Goal: Book appointment/travel/reservation

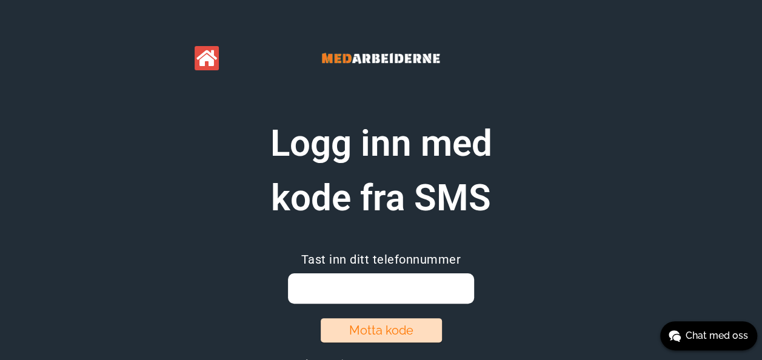
click at [395, 286] on input "email" at bounding box center [381, 288] width 186 height 30
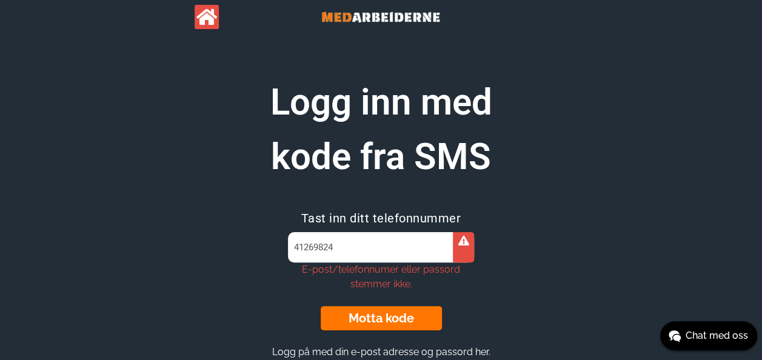
scroll to position [61, 0]
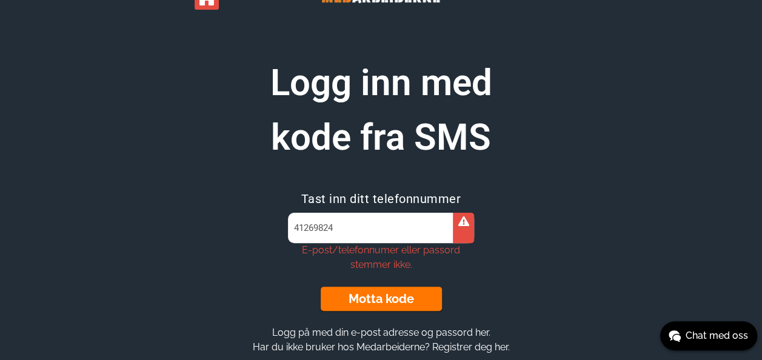
click at [369, 301] on button "Motta kode" at bounding box center [381, 299] width 121 height 24
drag, startPoint x: 356, startPoint y: 229, endPoint x: 218, endPoint y: 212, distance: 139.2
click at [219, 212] on section "Logg inn med kode fra SMS Tast inn ditt telefonnummer 41269824 E-post/telefonnu…" at bounding box center [382, 205] width 466 height 299
type input "orietta_maria@hotmail.com"
click at [406, 298] on button "Motta kode" at bounding box center [381, 299] width 121 height 24
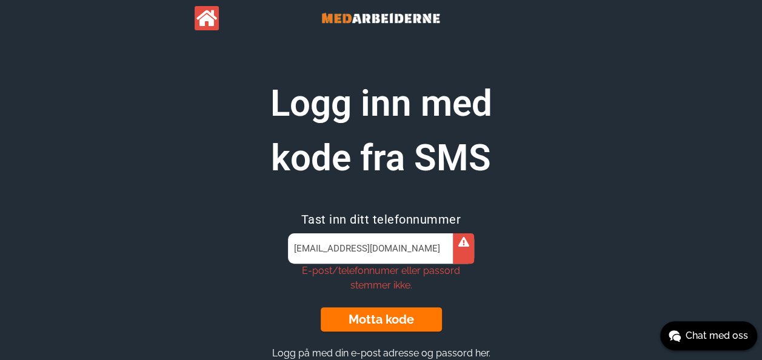
scroll to position [0, 0]
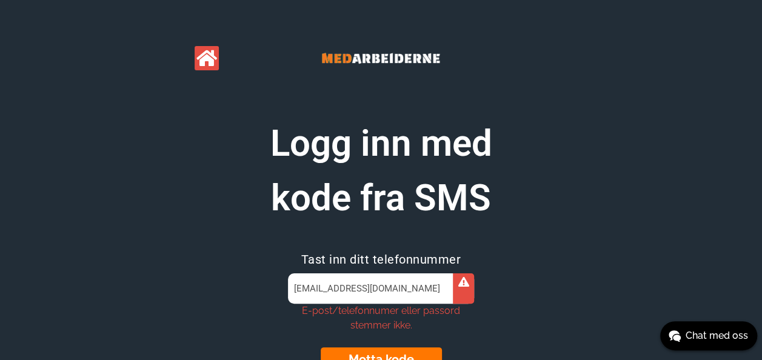
click at [209, 61] on icon at bounding box center [206, 58] width 21 height 18
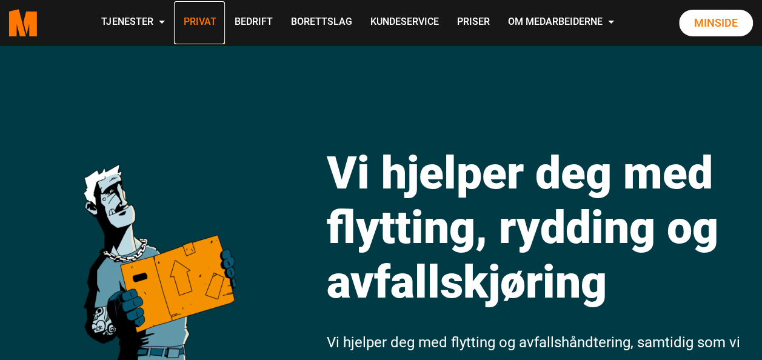
click at [190, 22] on link "Privat" at bounding box center [199, 22] width 51 height 43
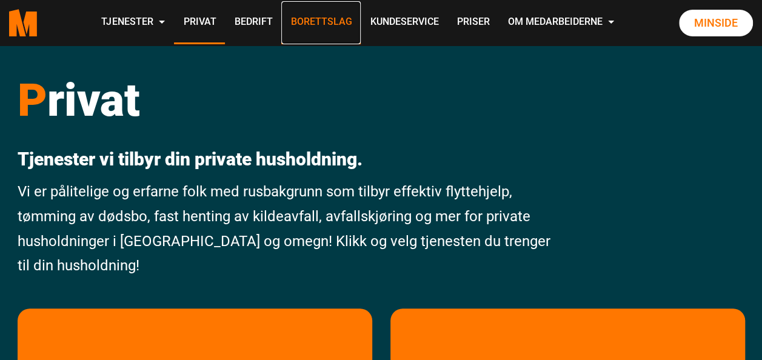
click at [348, 19] on link "Borettslag" at bounding box center [320, 22] width 79 height 43
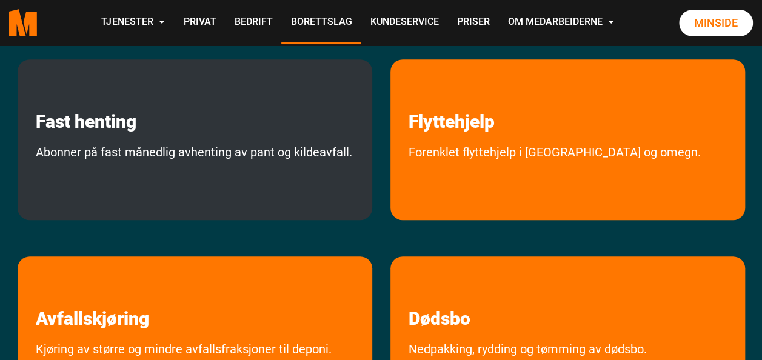
scroll to position [364, 0]
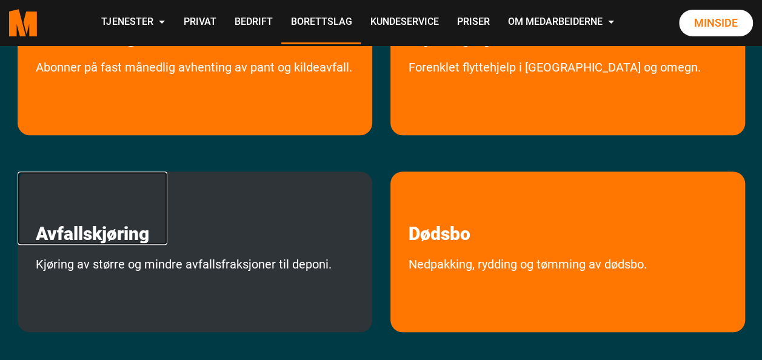
click at [83, 172] on link "Avfallskjøring" at bounding box center [93, 208] width 150 height 73
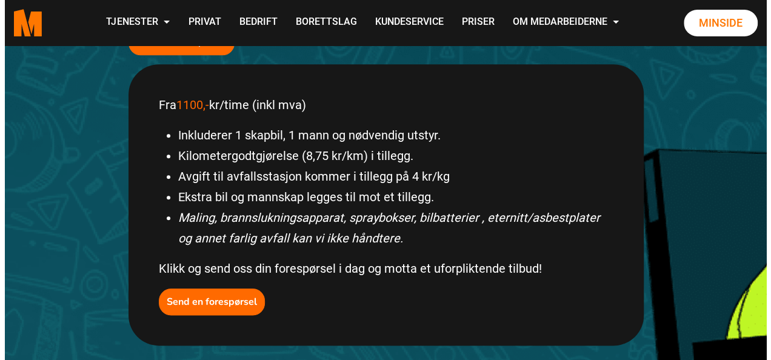
scroll to position [364, 0]
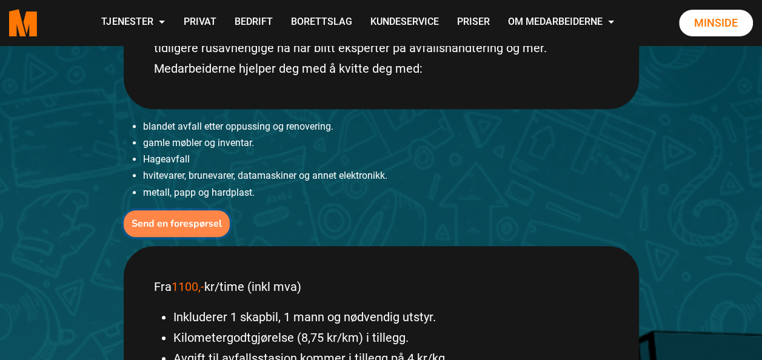
click at [175, 223] on b "Send en forespørsel" at bounding box center [177, 223] width 90 height 13
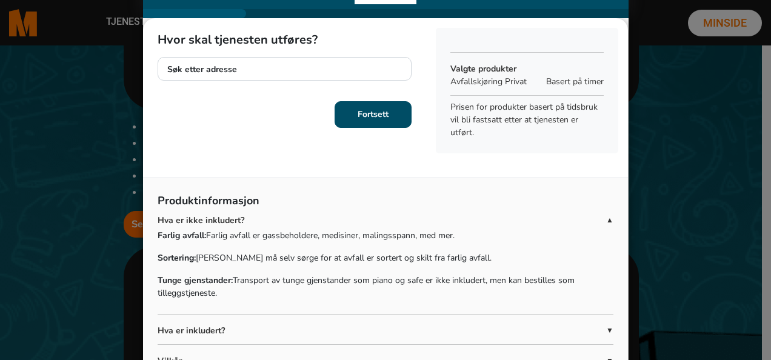
scroll to position [0, 0]
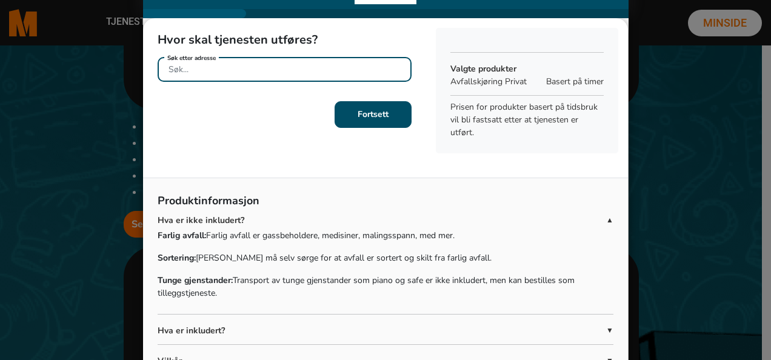
click at [295, 64] on input "Søk etter adresse" at bounding box center [285, 69] width 254 height 25
type input "t"
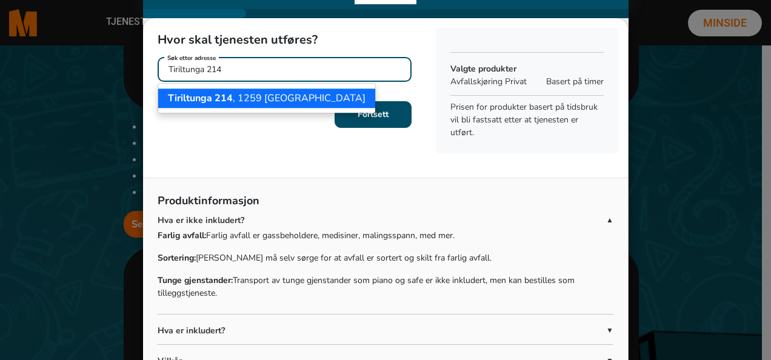
click at [253, 99] on ngb-highlight "Tiriltunga 214 , 1259 Oslo" at bounding box center [267, 98] width 198 height 13
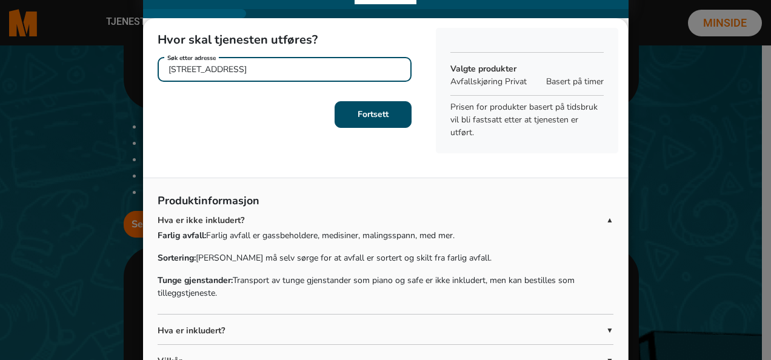
type input "Tiriltunga 214, 1259 Oslo"
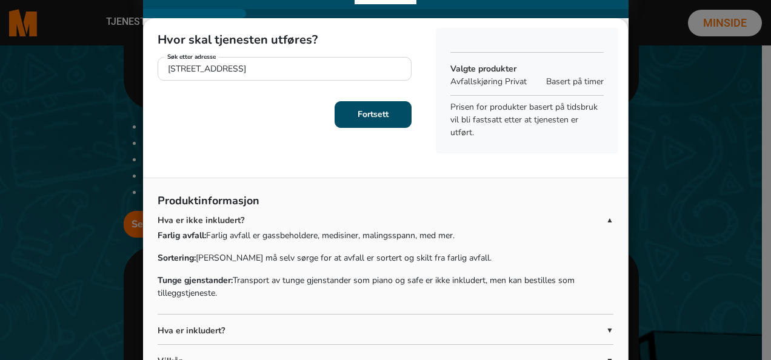
click at [376, 124] on button "Fortsett" at bounding box center [373, 114] width 77 height 27
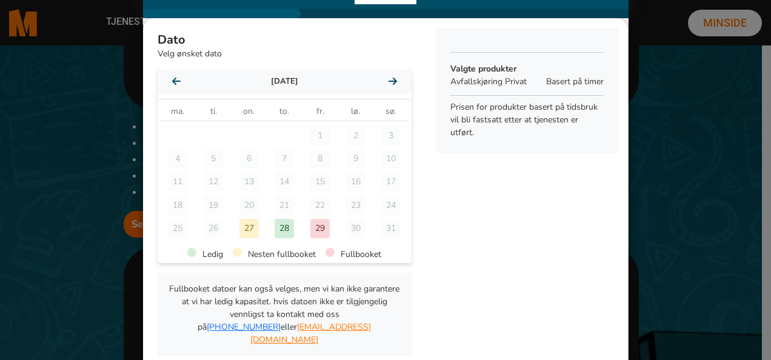
click at [389, 87] on div at bounding box center [393, 82] width 8 height 15
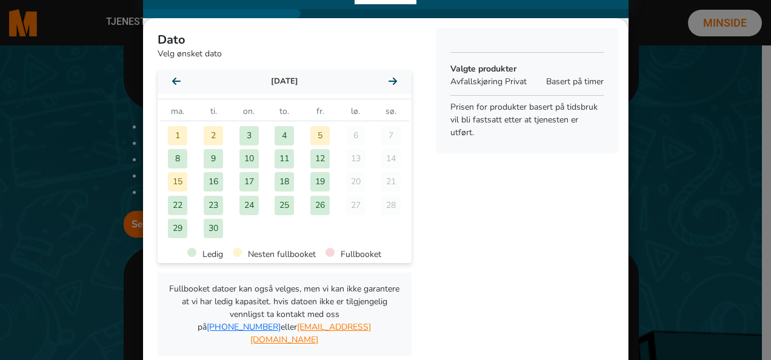
click at [389, 87] on div at bounding box center [393, 82] width 8 height 15
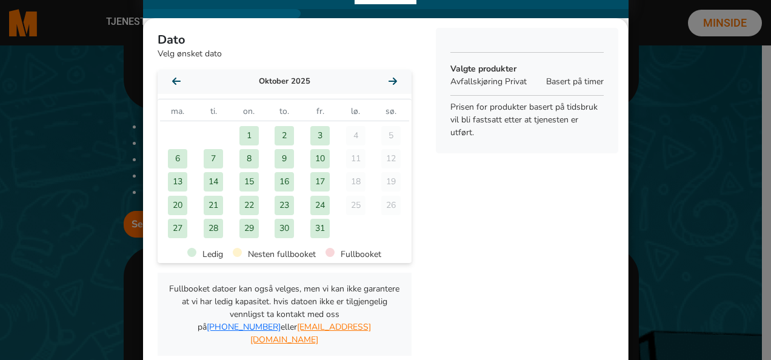
click at [170, 181] on div "13" at bounding box center [177, 181] width 19 height 19
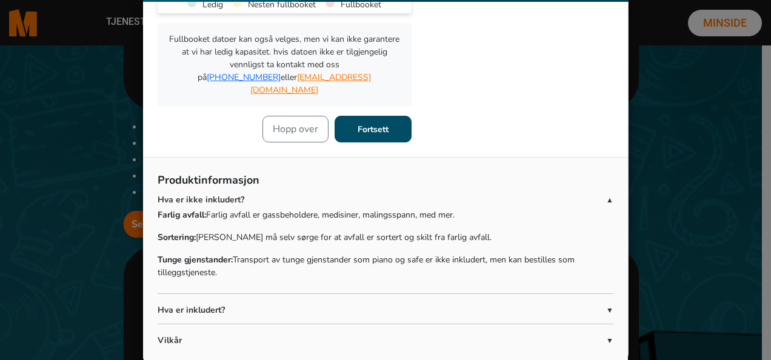
scroll to position [21, 0]
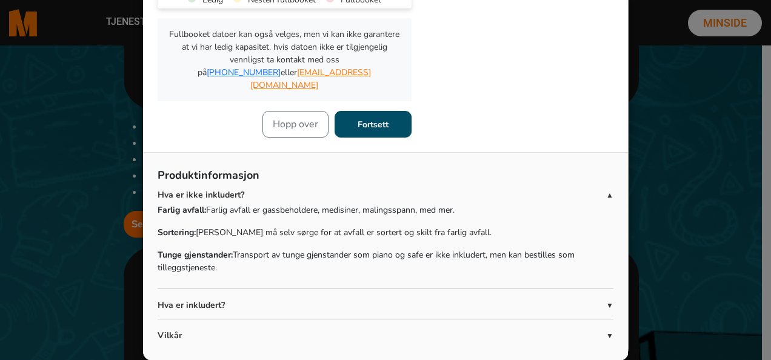
click at [358, 119] on b "Fortsett" at bounding box center [373, 125] width 31 height 12
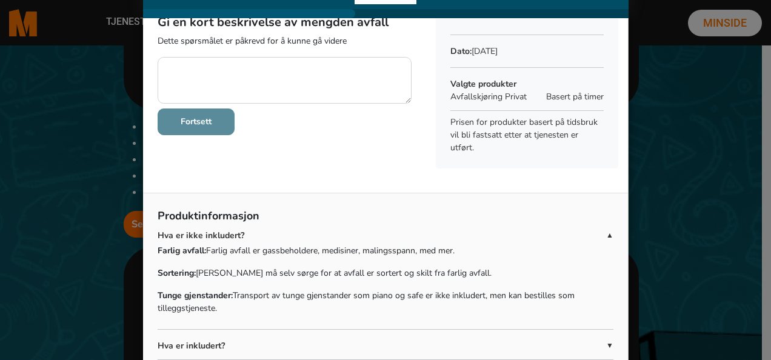
scroll to position [0, 0]
